Goal: Communication & Community: Answer question/provide support

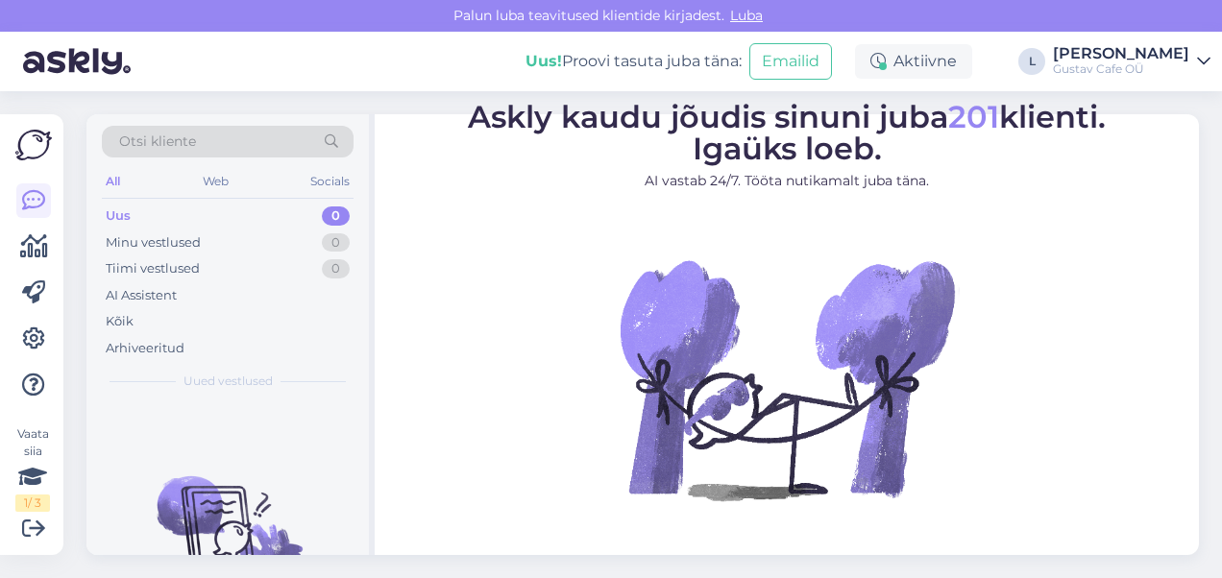
click at [106, 61] on img at bounding box center [77, 62] width 108 height 60
click at [65, 86] on img at bounding box center [77, 62] width 108 height 60
click at [223, 288] on div "AI Assistent" at bounding box center [228, 296] width 252 height 27
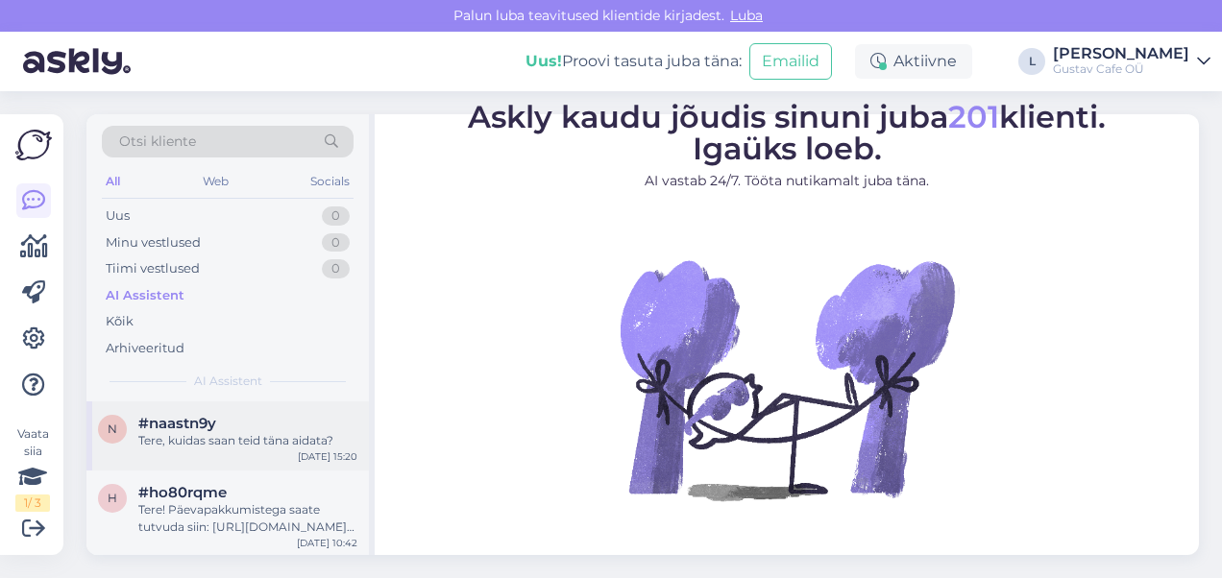
click at [235, 452] on div "n #naastn9y Tere, kuidas saan teid [PERSON_NAME] aidata? [DATE] 15:20" at bounding box center [227, 436] width 283 height 69
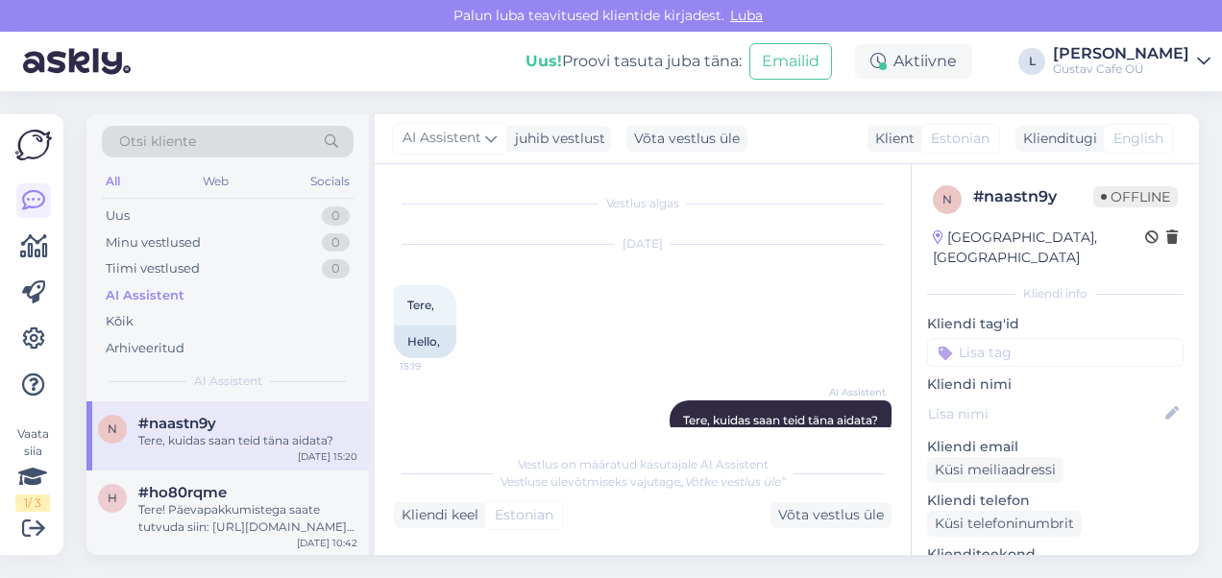
scroll to position [35, 0]
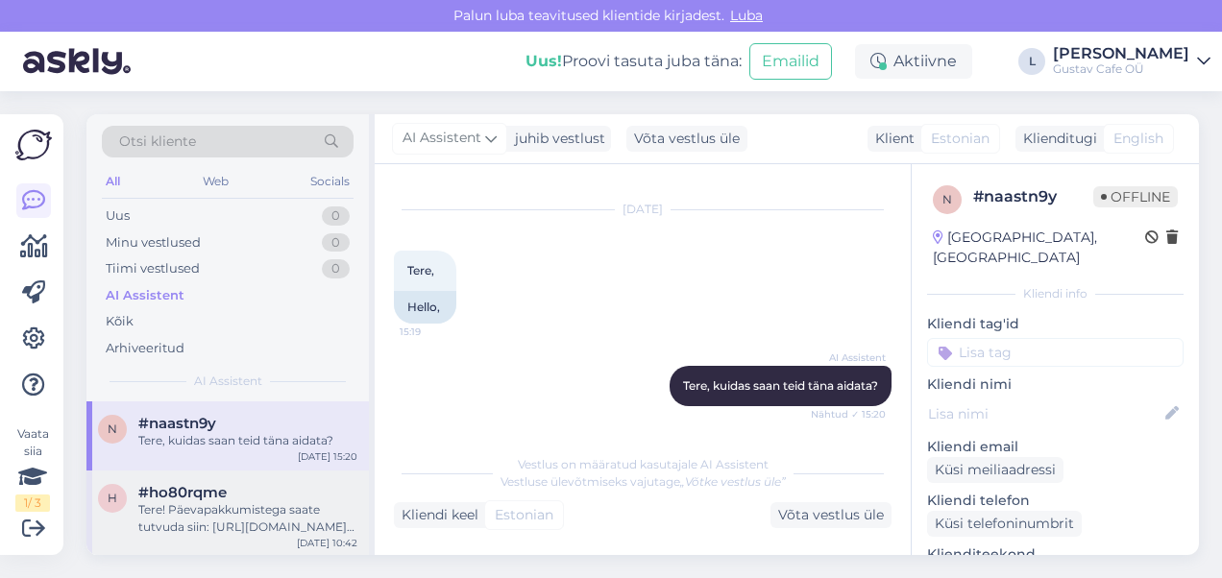
click at [237, 519] on div "Tere! Päevapakkumistega saate tutvuda siin: [URL][DOMAIN_NAME] [URL][DOMAIN_NAM…" at bounding box center [247, 519] width 219 height 35
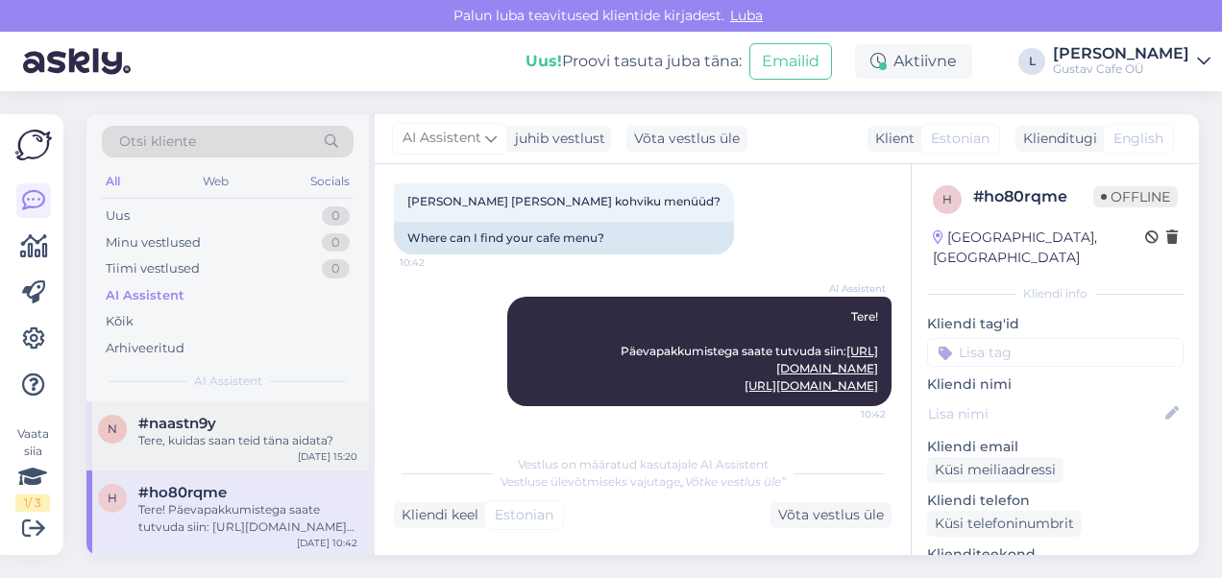
scroll to position [961, 0]
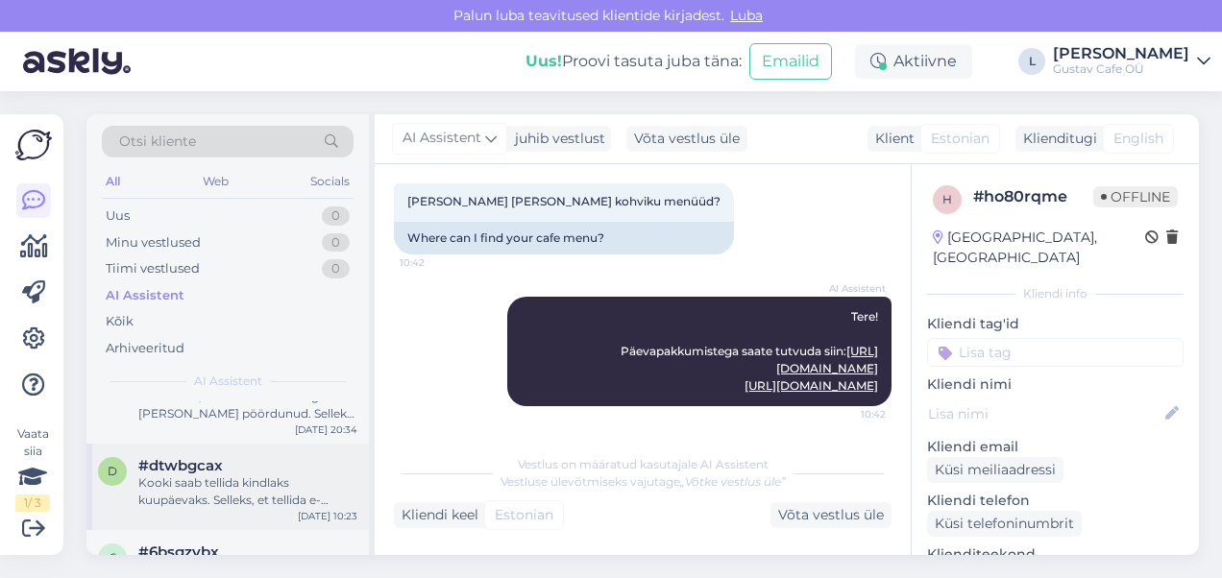
click at [181, 511] on div "d #dtwbgcax Kooki saab tellida kindlaks kuupäevaks. Selleks, et tellida e-[PERS…" at bounding box center [227, 487] width 283 height 86
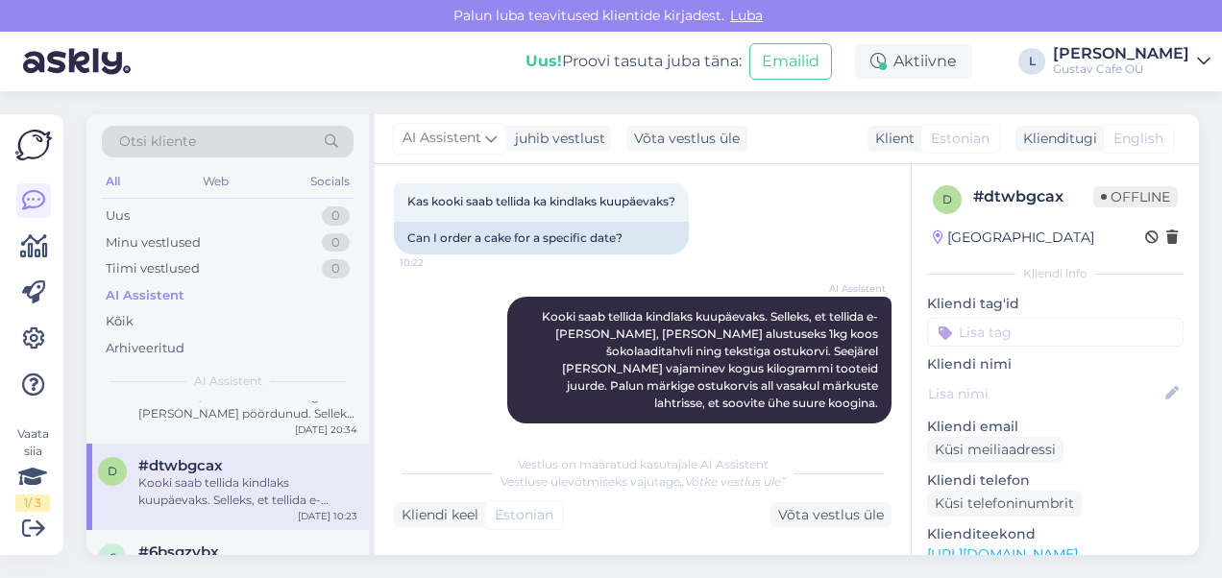
scroll to position [1441, 0]
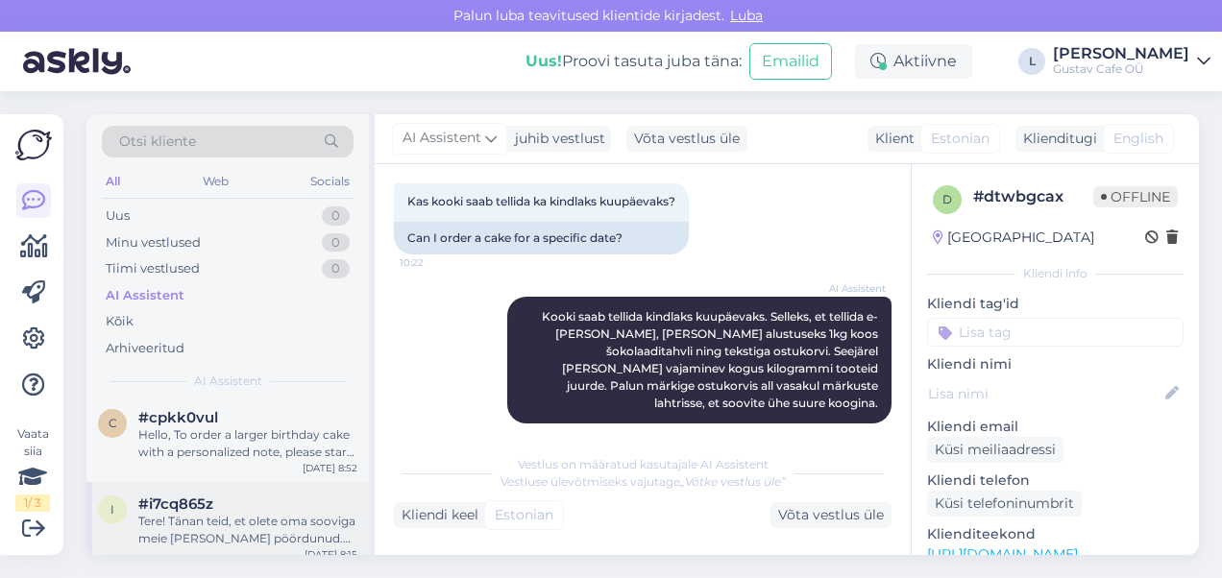
click at [250, 507] on div "#i7cq865z" at bounding box center [247, 504] width 219 height 17
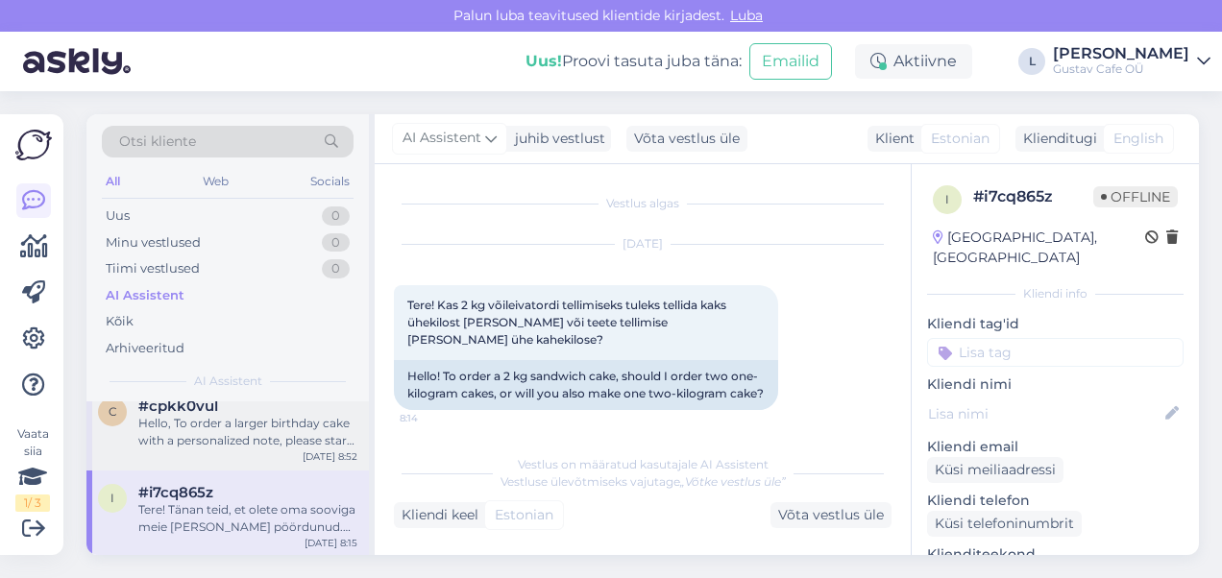
scroll to position [493, 0]
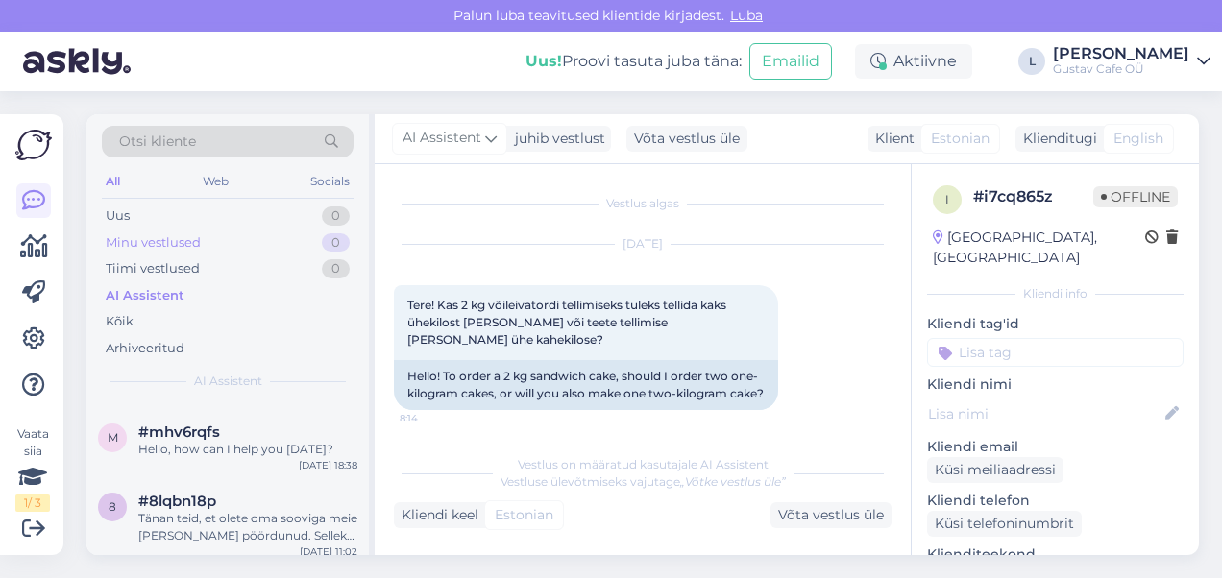
click at [217, 245] on div "Minu vestlused 0" at bounding box center [228, 243] width 252 height 27
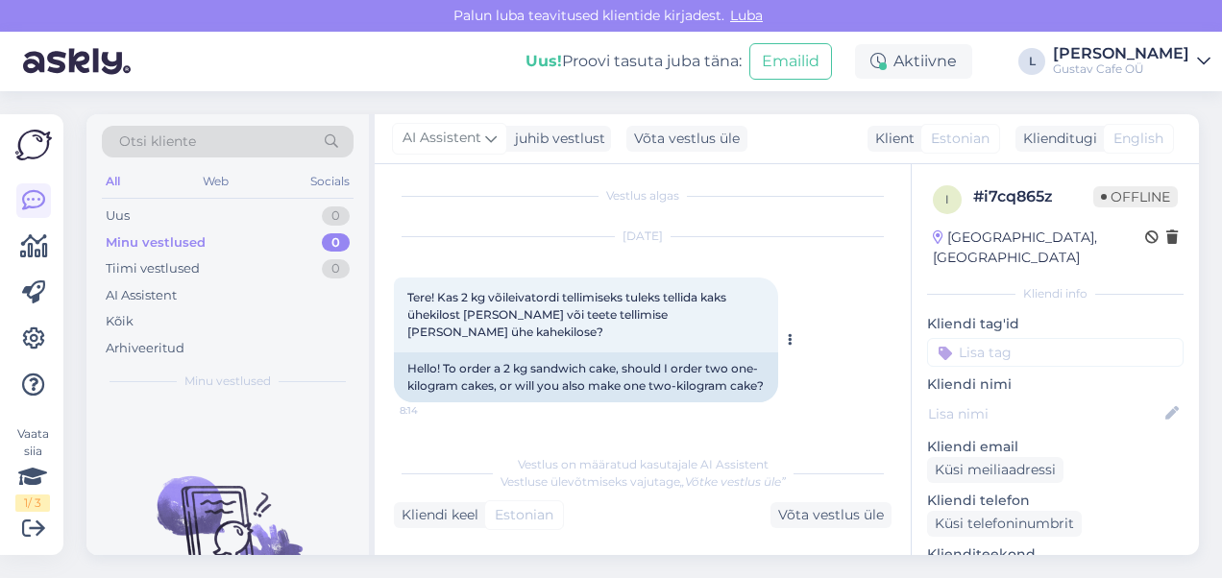
scroll to position [0, 0]
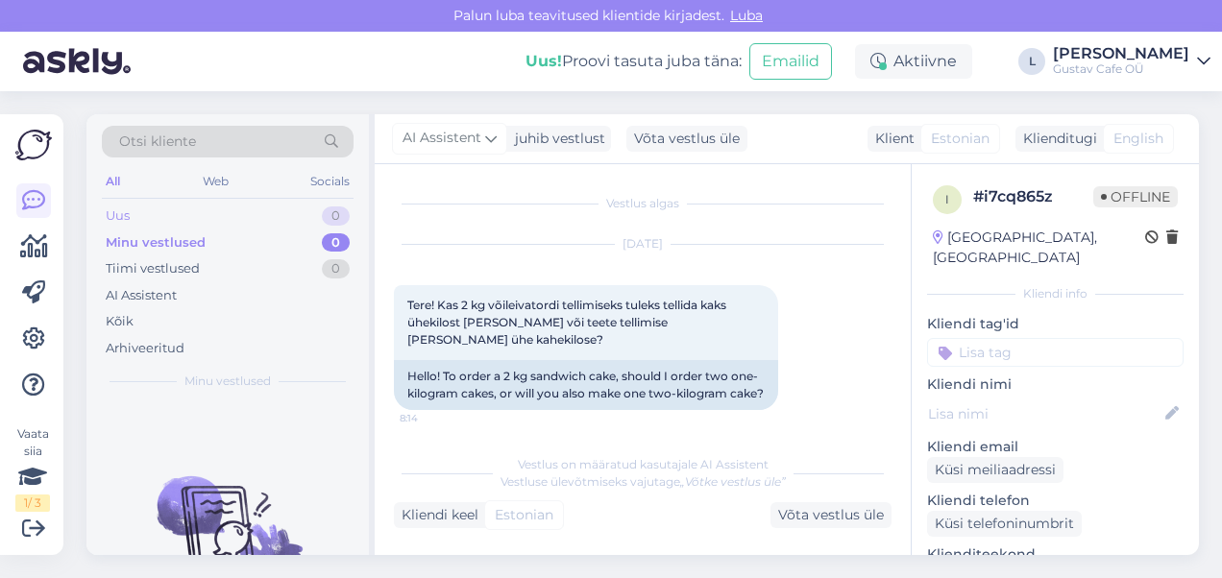
click at [209, 214] on div "Uus 0" at bounding box center [228, 216] width 252 height 27
click at [223, 233] on div "Minu vestlused 0" at bounding box center [228, 243] width 252 height 27
click at [692, 317] on span "Tere! Kas 2 kg võileivatordi tellimiseks tuleks tellida kaks ühekilost [PERSON_…" at bounding box center [568, 322] width 322 height 49
click at [156, 275] on div "Tiimi vestlused" at bounding box center [153, 268] width 94 height 19
click at [153, 323] on div "Kõik" at bounding box center [228, 321] width 252 height 27
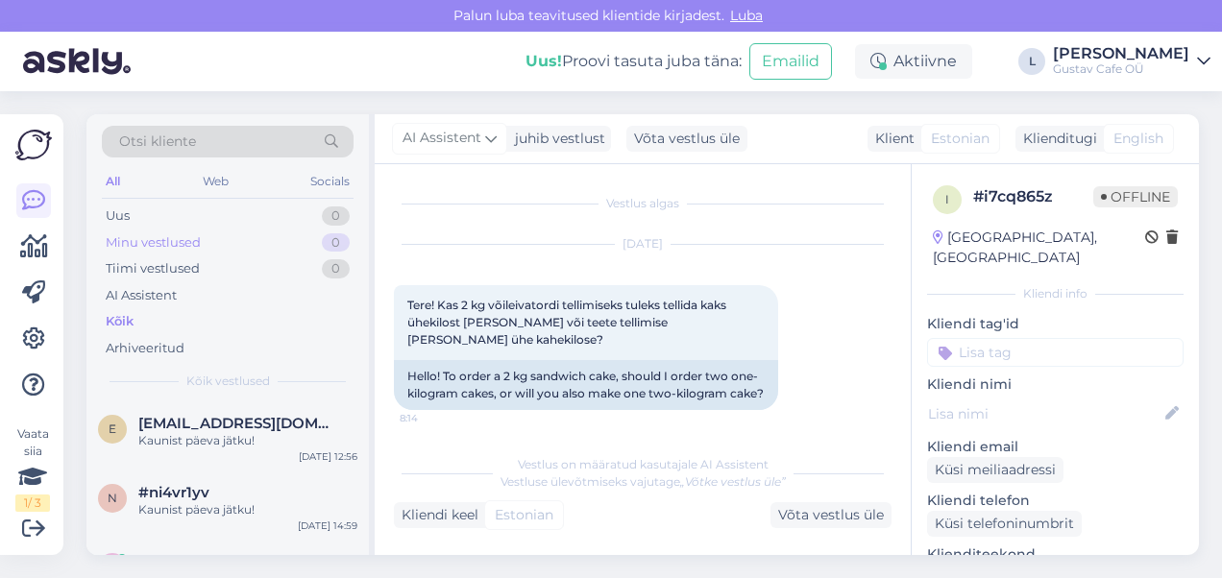
click at [168, 236] on div "Minu vestlused" at bounding box center [153, 242] width 95 height 19
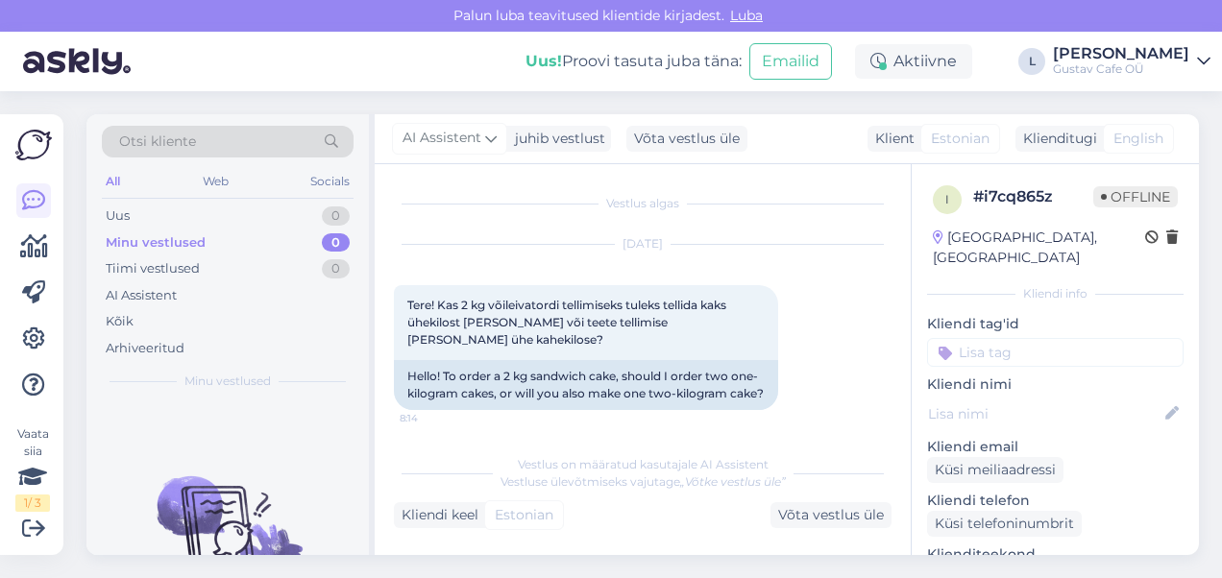
click at [168, 230] on div "Minu vestlused 0" at bounding box center [228, 243] width 252 height 27
click at [168, 217] on div "Uus 0" at bounding box center [228, 216] width 252 height 27
